Goal: Task Accomplishment & Management: Use online tool/utility

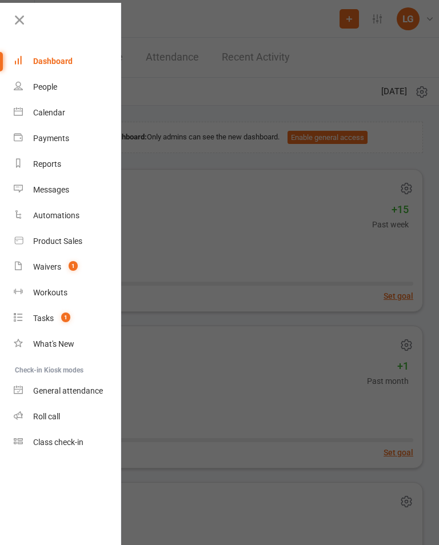
click at [75, 117] on link "Calendar" at bounding box center [68, 113] width 108 height 26
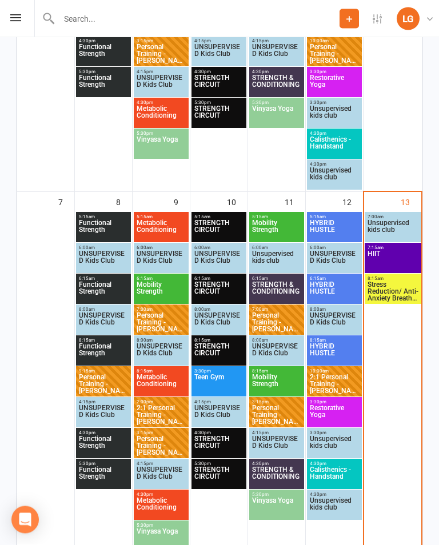
scroll to position [421, 0]
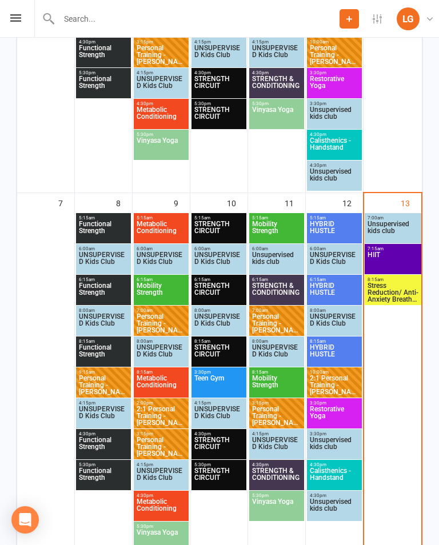
click at [396, 259] on span "HIIT" at bounding box center [393, 262] width 52 height 21
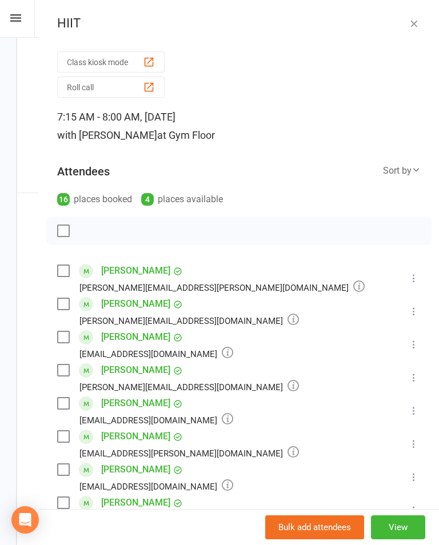
click at [146, 61] on div "button" at bounding box center [149, 62] width 12 height 12
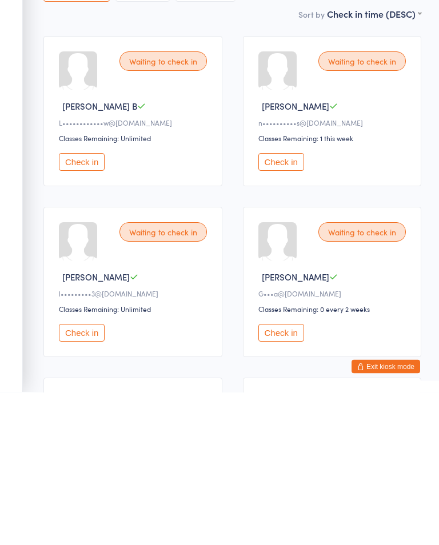
click at [94, 306] on button "Check in" at bounding box center [82, 315] width 46 height 18
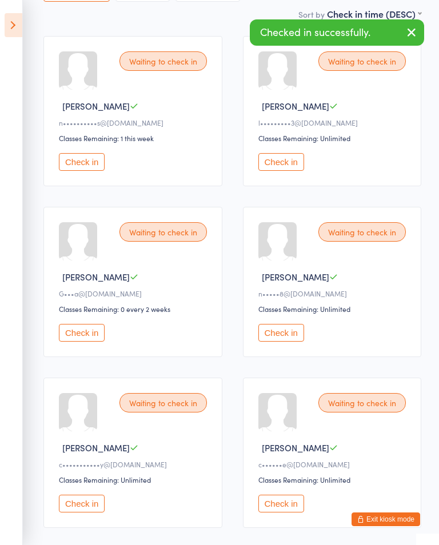
click at [284, 334] on button "Check in" at bounding box center [281, 333] width 46 height 18
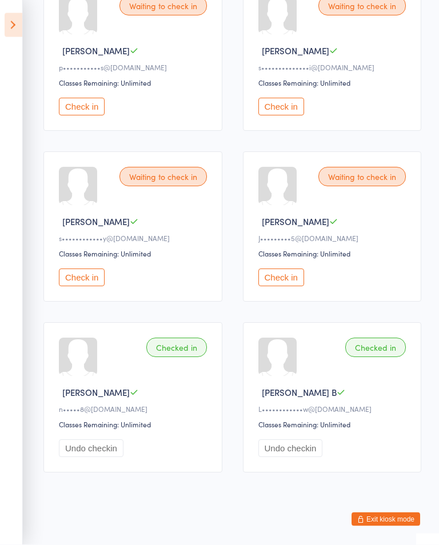
scroll to position [1082, 0]
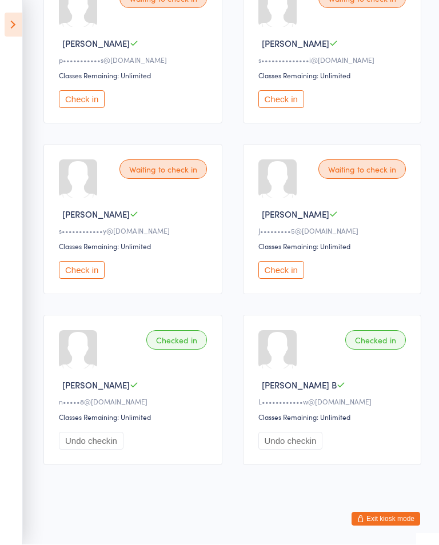
click at [97, 270] on button "Check in" at bounding box center [82, 271] width 46 height 18
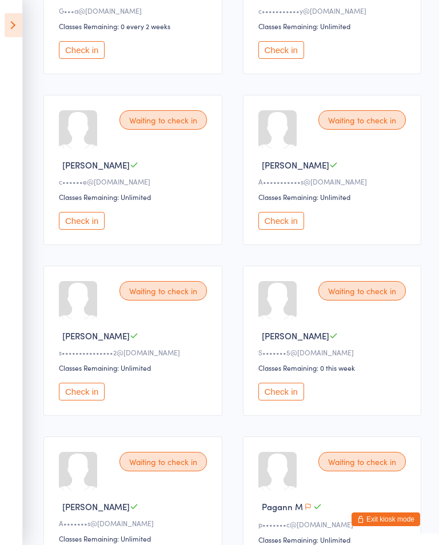
scroll to position [438, 0]
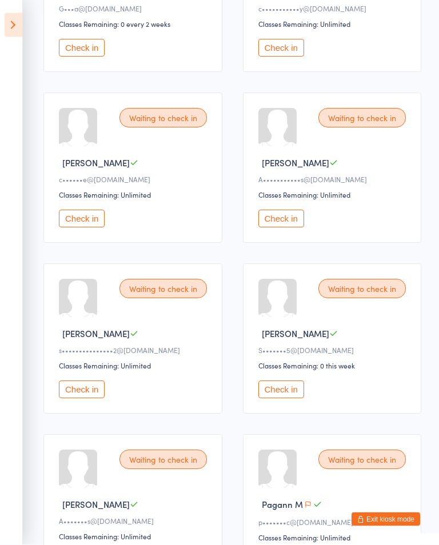
click at [284, 392] on button "Check in" at bounding box center [281, 390] width 46 height 18
